Goal: Information Seeking & Learning: Learn about a topic

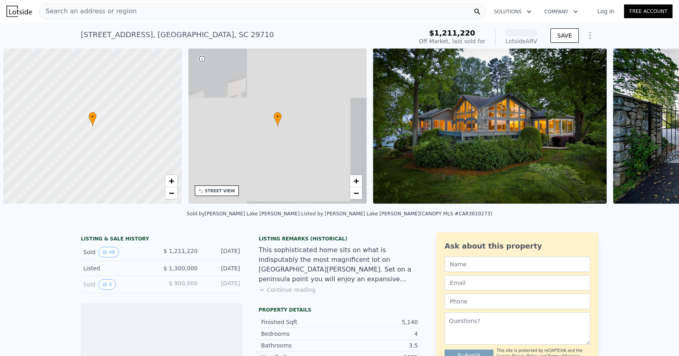
scroll to position [0, 3]
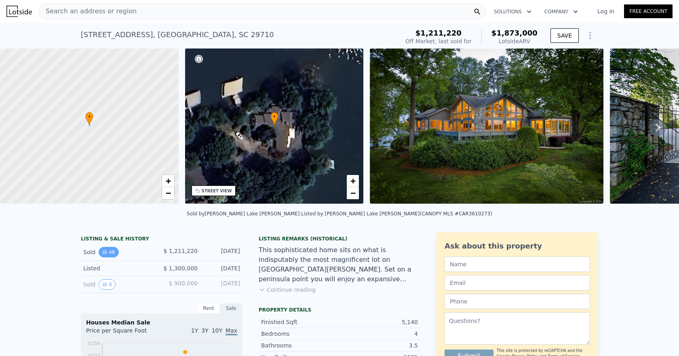
click at [103, 254] on icon "View historical data" at bounding box center [104, 252] width 3 height 3
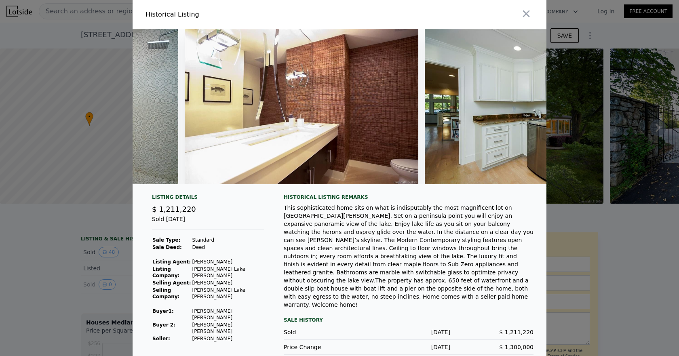
scroll to position [0, 11102]
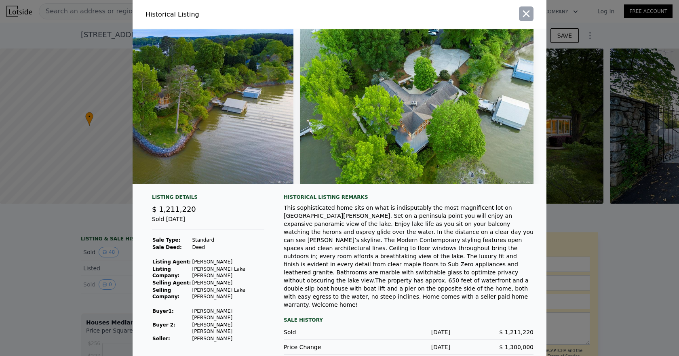
click at [526, 19] on icon "button" at bounding box center [526, 13] width 11 height 11
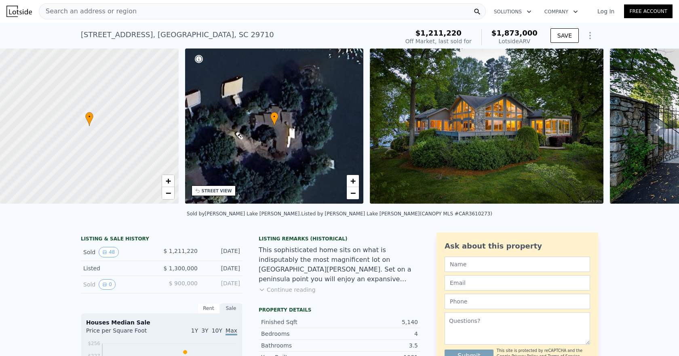
click at [126, 8] on div "Search an address or region" at bounding box center [262, 11] width 447 height 16
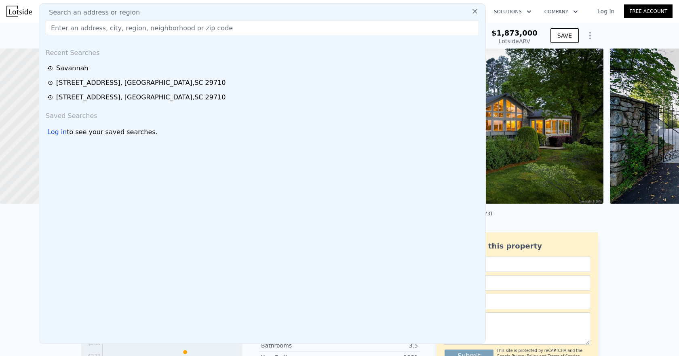
click at [143, 27] on input "text" at bounding box center [262, 28] width 433 height 15
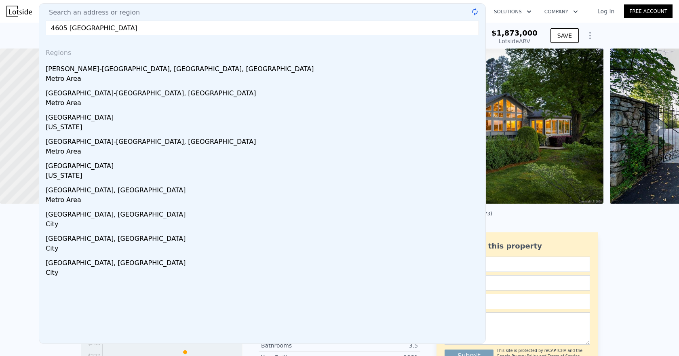
type input "4605 island forks"
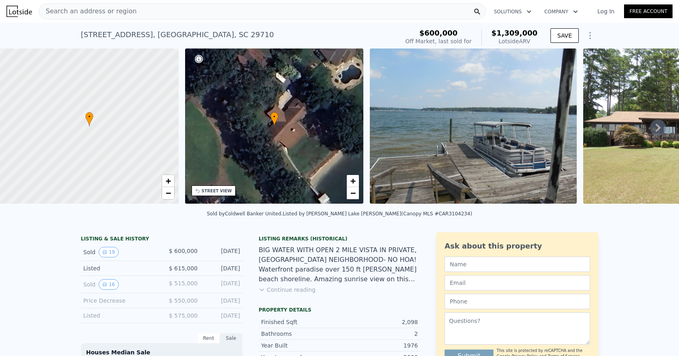
click at [654, 128] on icon at bounding box center [658, 128] width 16 height 16
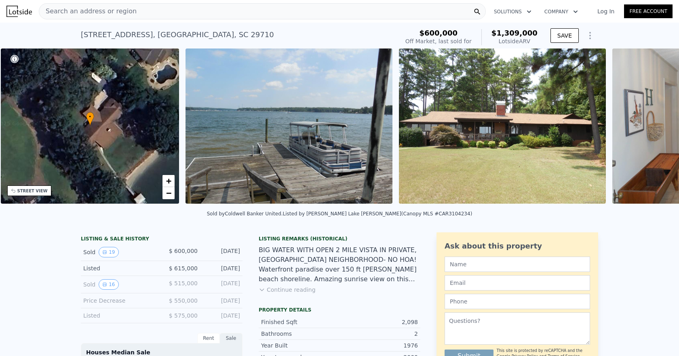
scroll to position [0, 188]
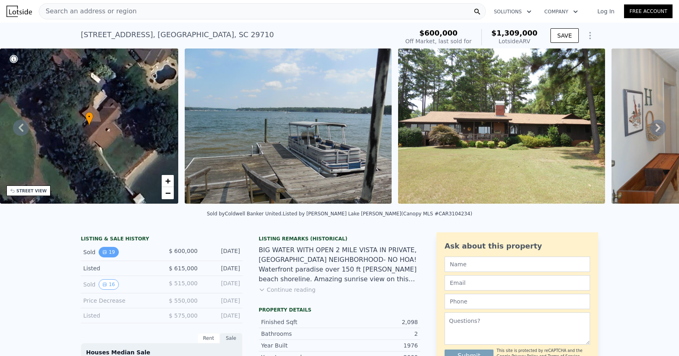
click at [103, 254] on icon "View historical data" at bounding box center [104, 252] width 3 height 3
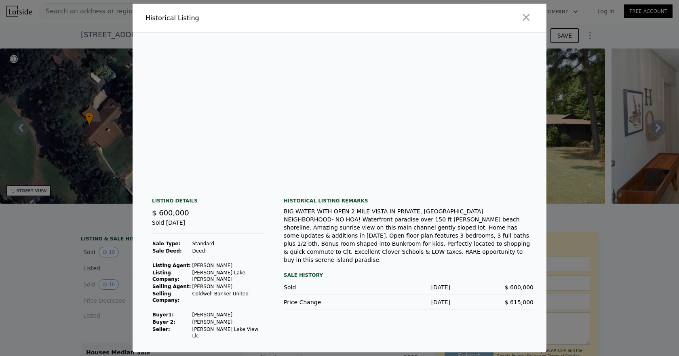
scroll to position [0, 3500]
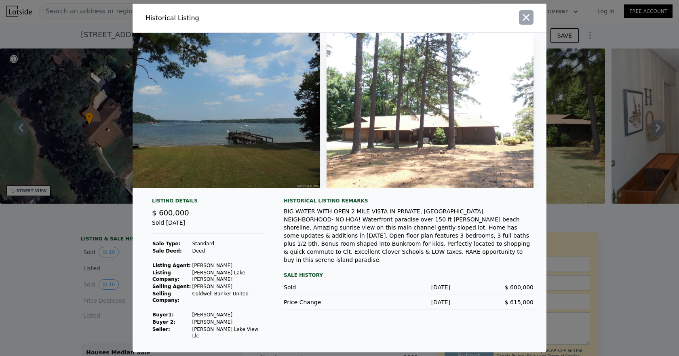
click at [527, 22] on icon "button" at bounding box center [526, 17] width 11 height 11
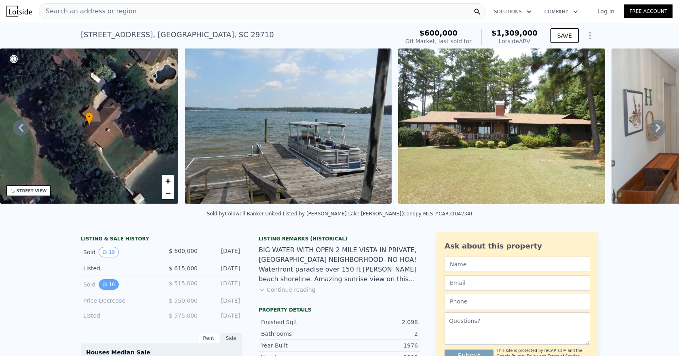
click at [106, 286] on button "16" at bounding box center [109, 284] width 20 height 11
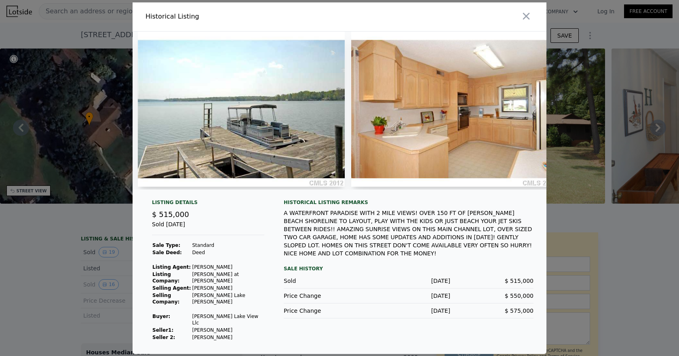
scroll to position [0, 3048]
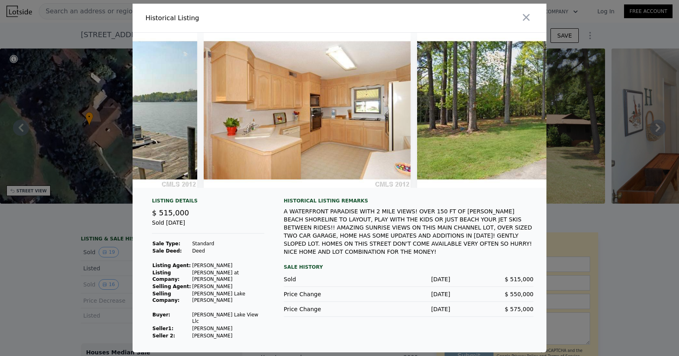
click at [524, 21] on icon "button" at bounding box center [526, 17] width 11 height 11
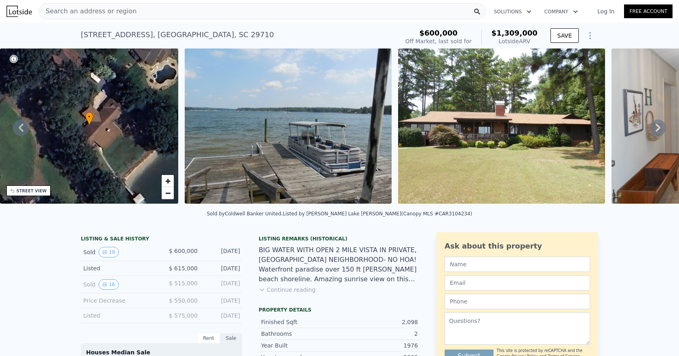
click at [87, 10] on span "Search an address or region" at bounding box center [87, 11] width 97 height 10
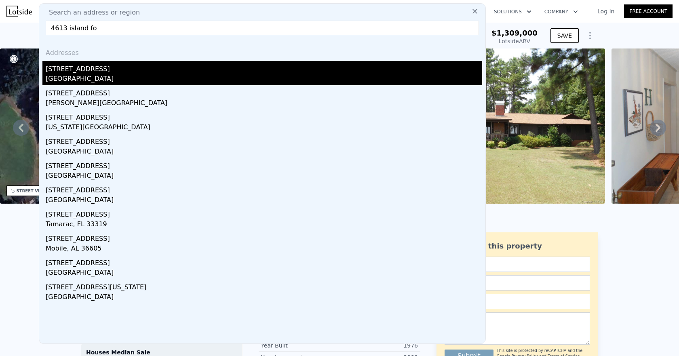
type input "4613 island fo"
click at [74, 72] on div "[STREET_ADDRESS]" at bounding box center [264, 67] width 437 height 13
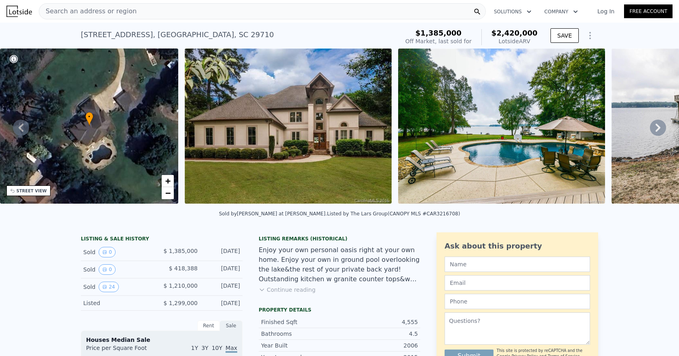
click at [285, 293] on button "Continue reading" at bounding box center [287, 290] width 57 height 8
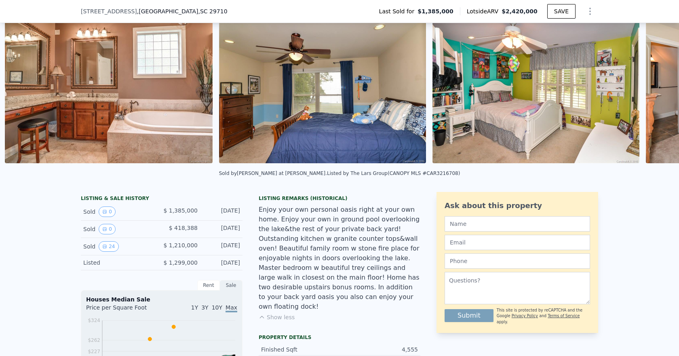
scroll to position [0, 1865]
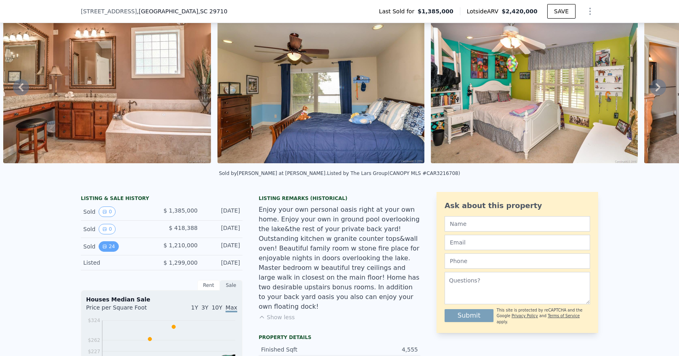
click at [110, 252] on button "24" at bounding box center [109, 246] width 20 height 11
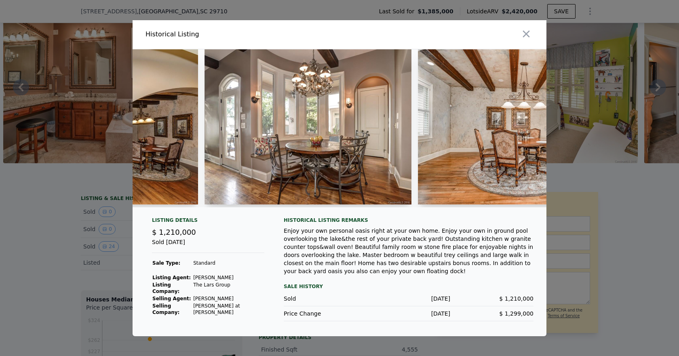
scroll to position [0, 3347]
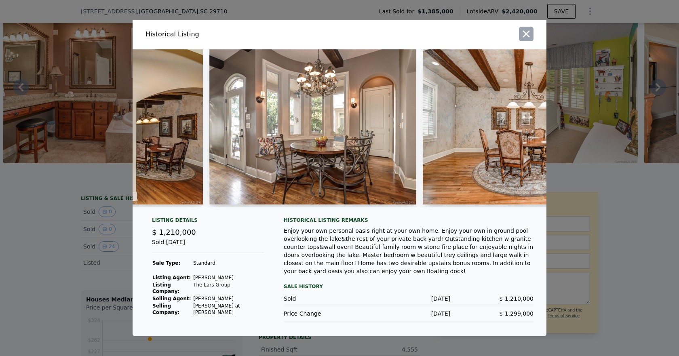
click at [526, 30] on button "button" at bounding box center [526, 34] width 15 height 15
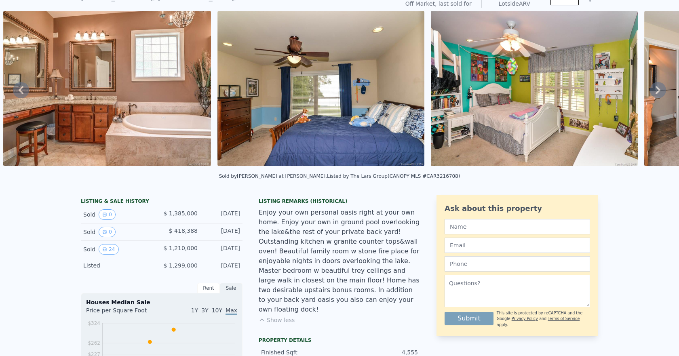
scroll to position [0, 0]
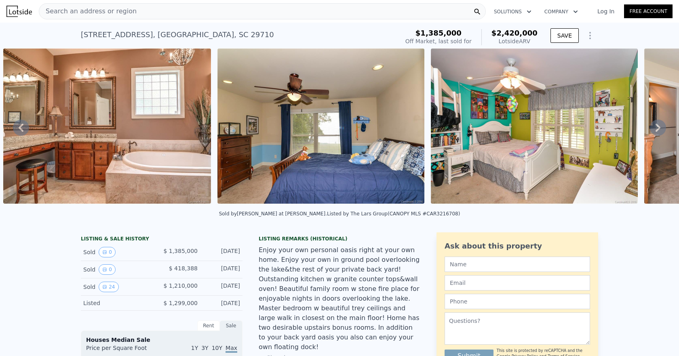
click at [115, 12] on span "Search an address or region" at bounding box center [87, 11] width 97 height 10
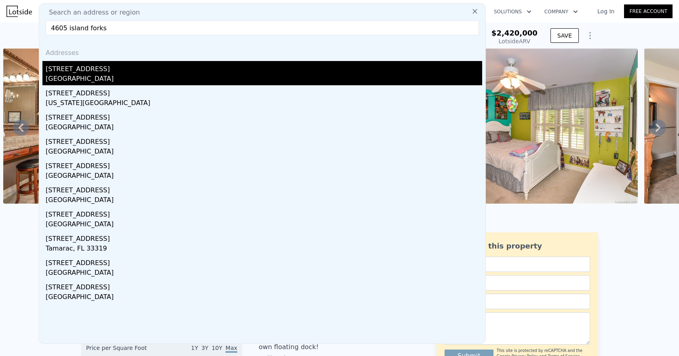
type input "4605 island forks"
click at [82, 71] on div "[STREET_ADDRESS]" at bounding box center [264, 67] width 437 height 13
type input "4"
type input "2"
type input "3"
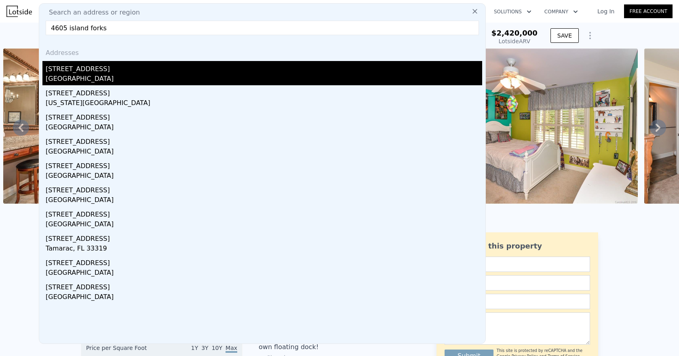
type input "1601"
type input "2780"
type input "43560"
type input "$ 1,309,000"
type input "5"
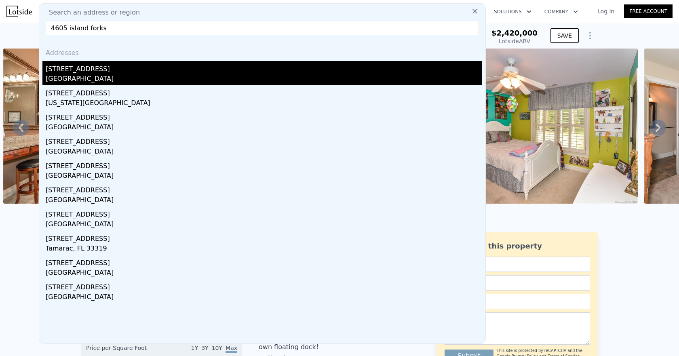
type input "$ 595,243"
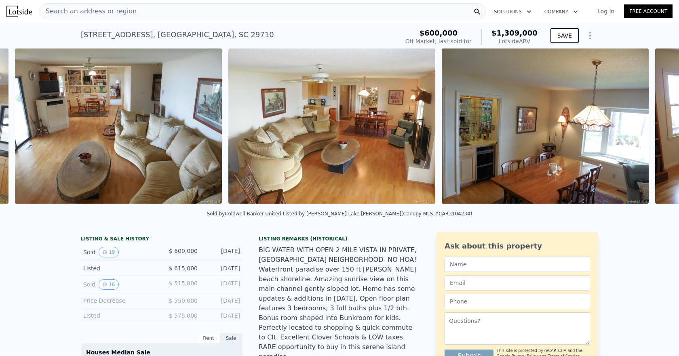
scroll to position [0, 1139]
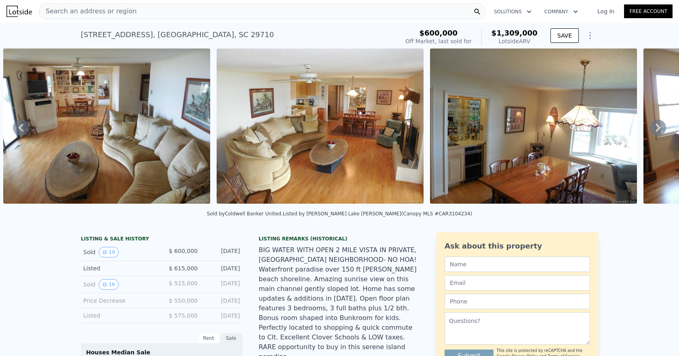
click at [92, 14] on span "Search an address or region" at bounding box center [87, 11] width 97 height 10
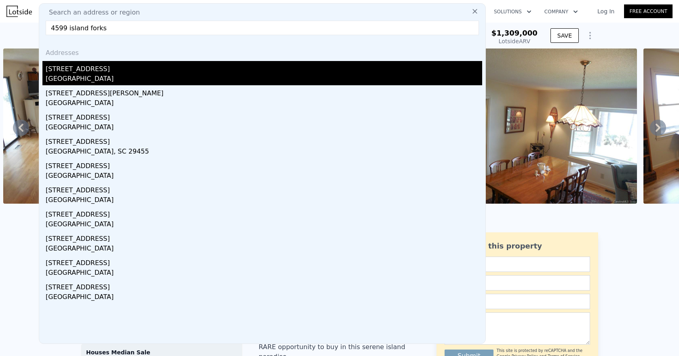
type input "4599 island forks"
click at [84, 72] on div "[STREET_ADDRESS]" at bounding box center [264, 67] width 437 height 13
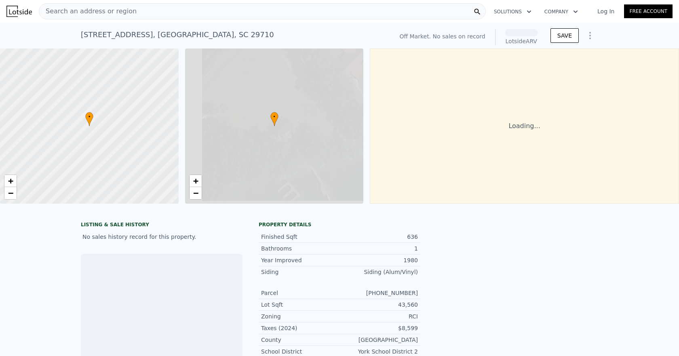
scroll to position [0, 3]
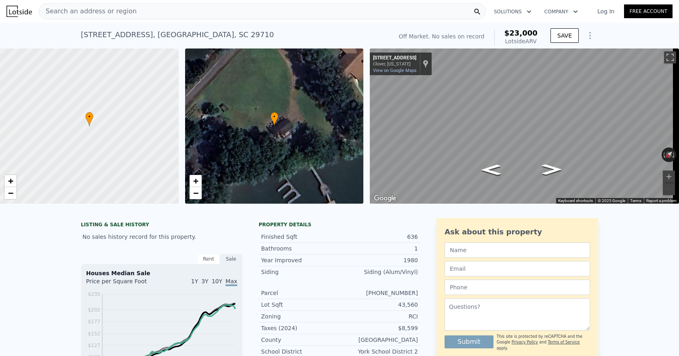
click at [122, 13] on span "Search an address or region" at bounding box center [87, 11] width 97 height 10
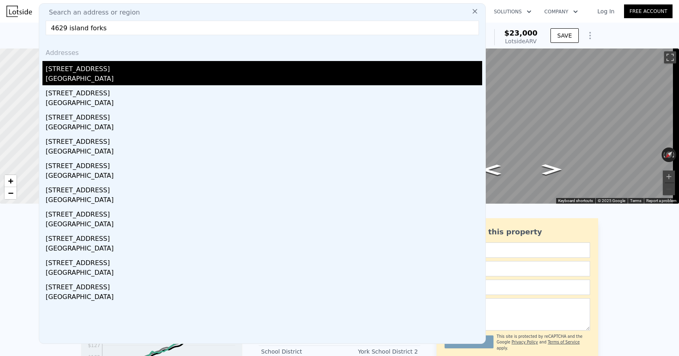
type input "4629 island forks"
click at [93, 71] on div "[STREET_ADDRESS]" at bounding box center [264, 67] width 437 height 13
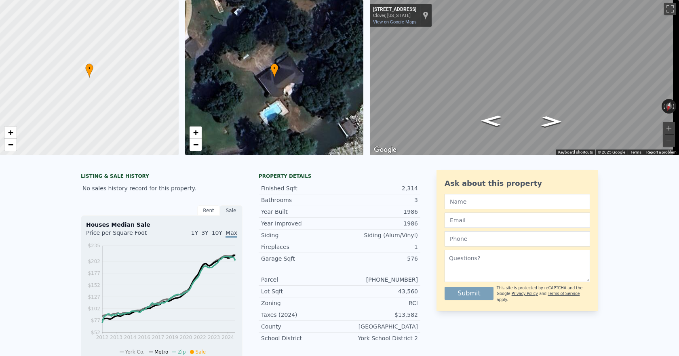
scroll to position [3, 0]
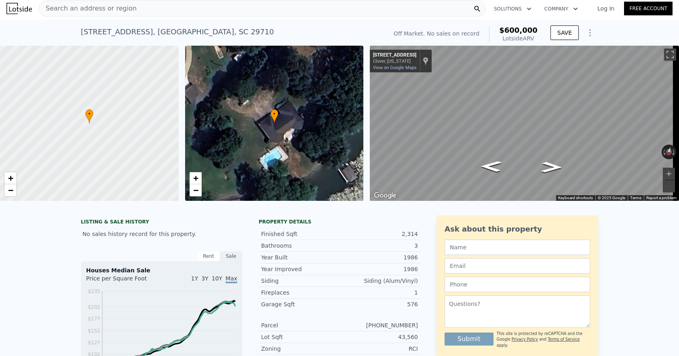
click at [206, 11] on div "Search an address or region" at bounding box center [262, 8] width 447 height 16
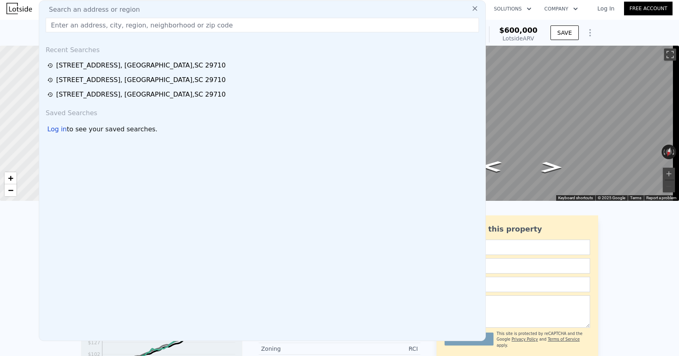
click at [181, 30] on input "text" at bounding box center [262, 25] width 433 height 15
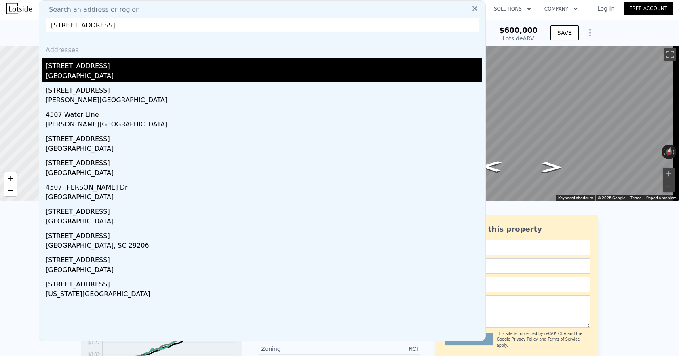
type input "[STREET_ADDRESS]"
click at [139, 65] on div "[STREET_ADDRESS]" at bounding box center [264, 64] width 437 height 13
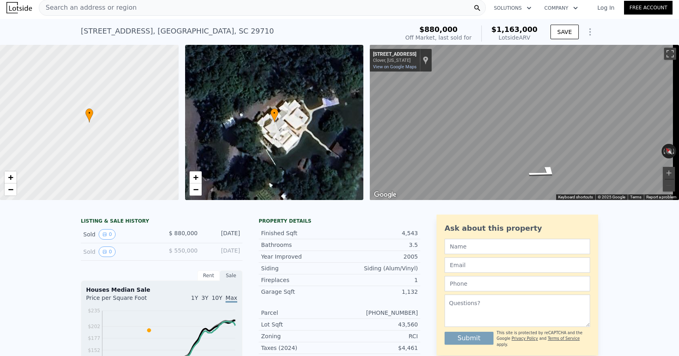
scroll to position [3, 0]
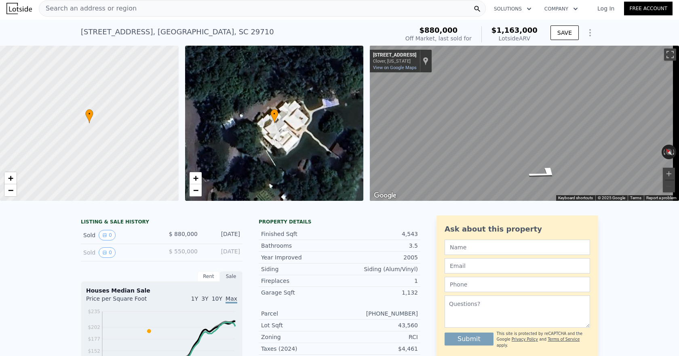
click at [92, 9] on span "Search an address or region" at bounding box center [87, 9] width 97 height 10
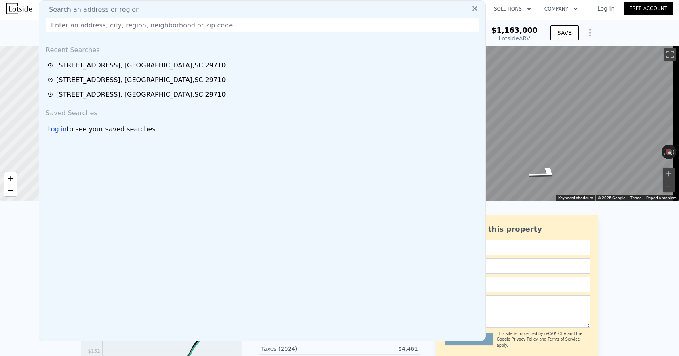
click at [28, 123] on div at bounding box center [89, 123] width 214 height 186
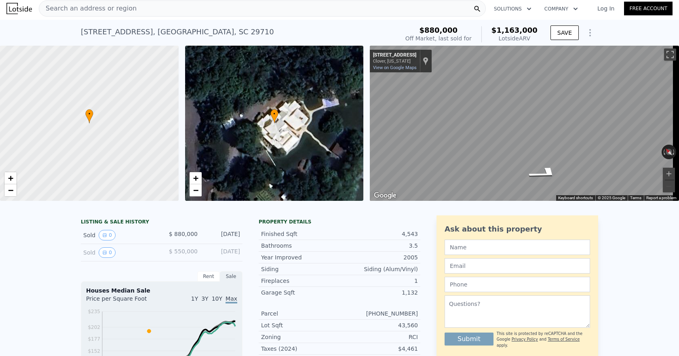
scroll to position [0, 0]
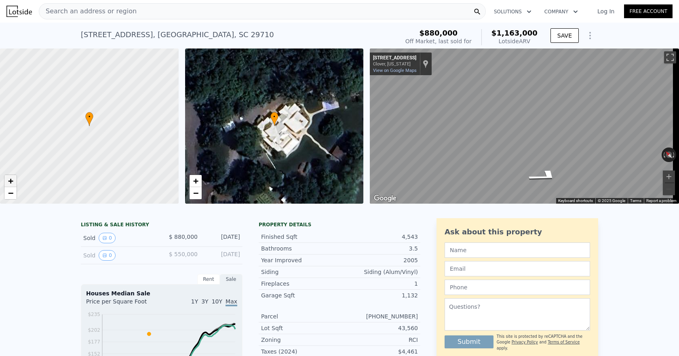
click at [13, 180] on span "+" at bounding box center [10, 181] width 5 height 10
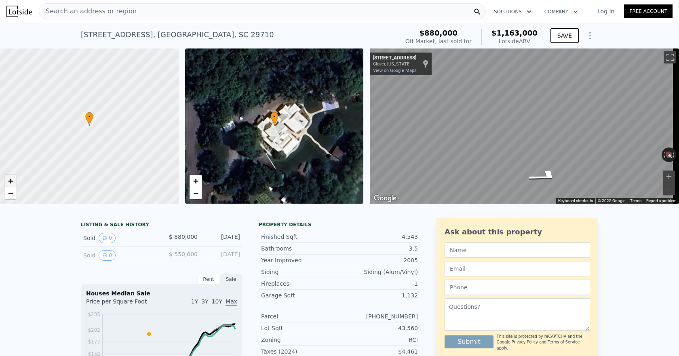
click at [13, 180] on span "+" at bounding box center [10, 181] width 5 height 10
drag, startPoint x: 156, startPoint y: 148, endPoint x: 130, endPoint y: 171, distance: 34.1
click at [130, 171] on div at bounding box center [86, 127] width 214 height 186
click at [14, 178] on link "+" at bounding box center [10, 181] width 12 height 12
